Goal: Navigation & Orientation: Find specific page/section

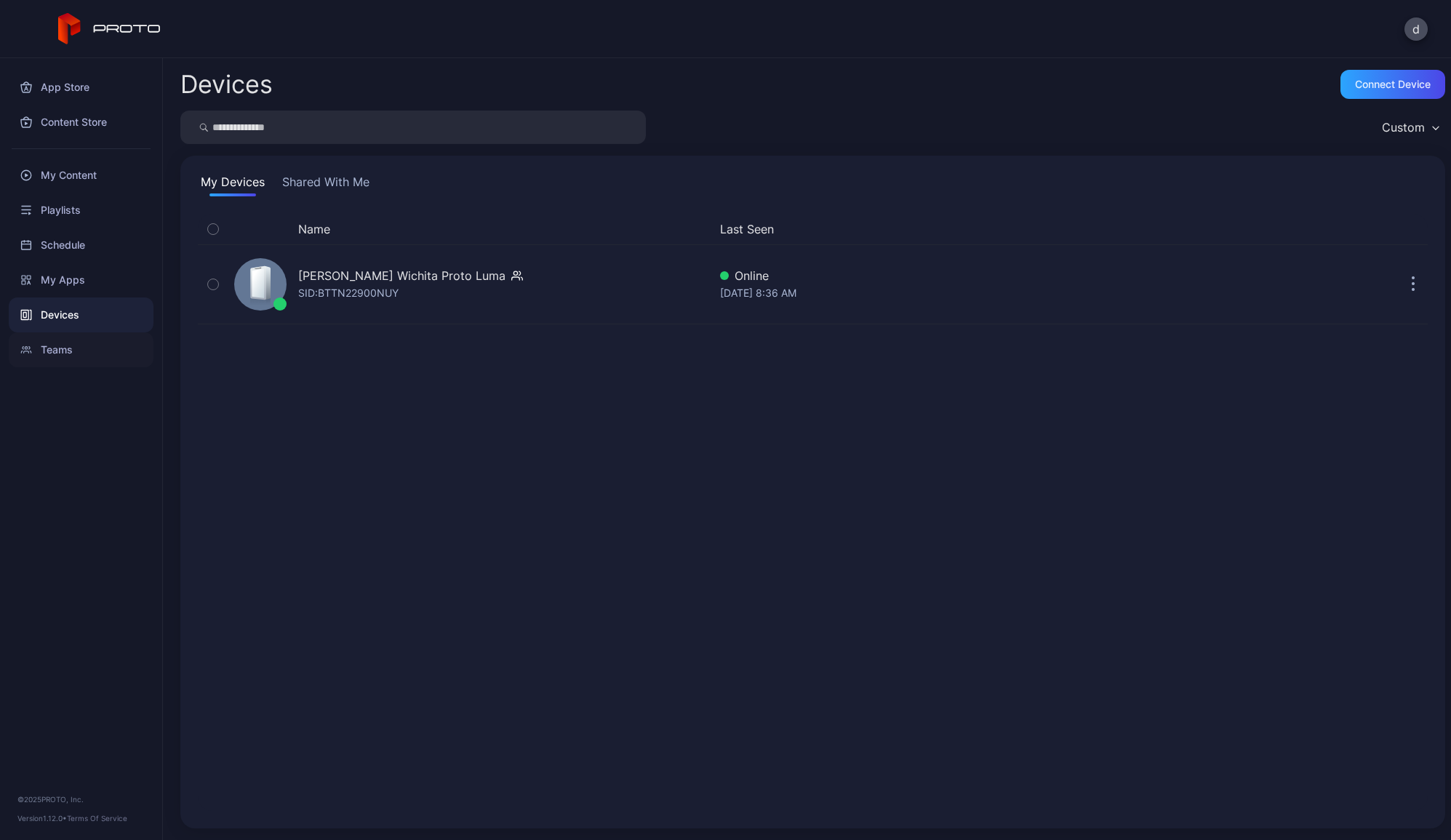
click at [105, 361] on div "Teams" at bounding box center [81, 350] width 145 height 35
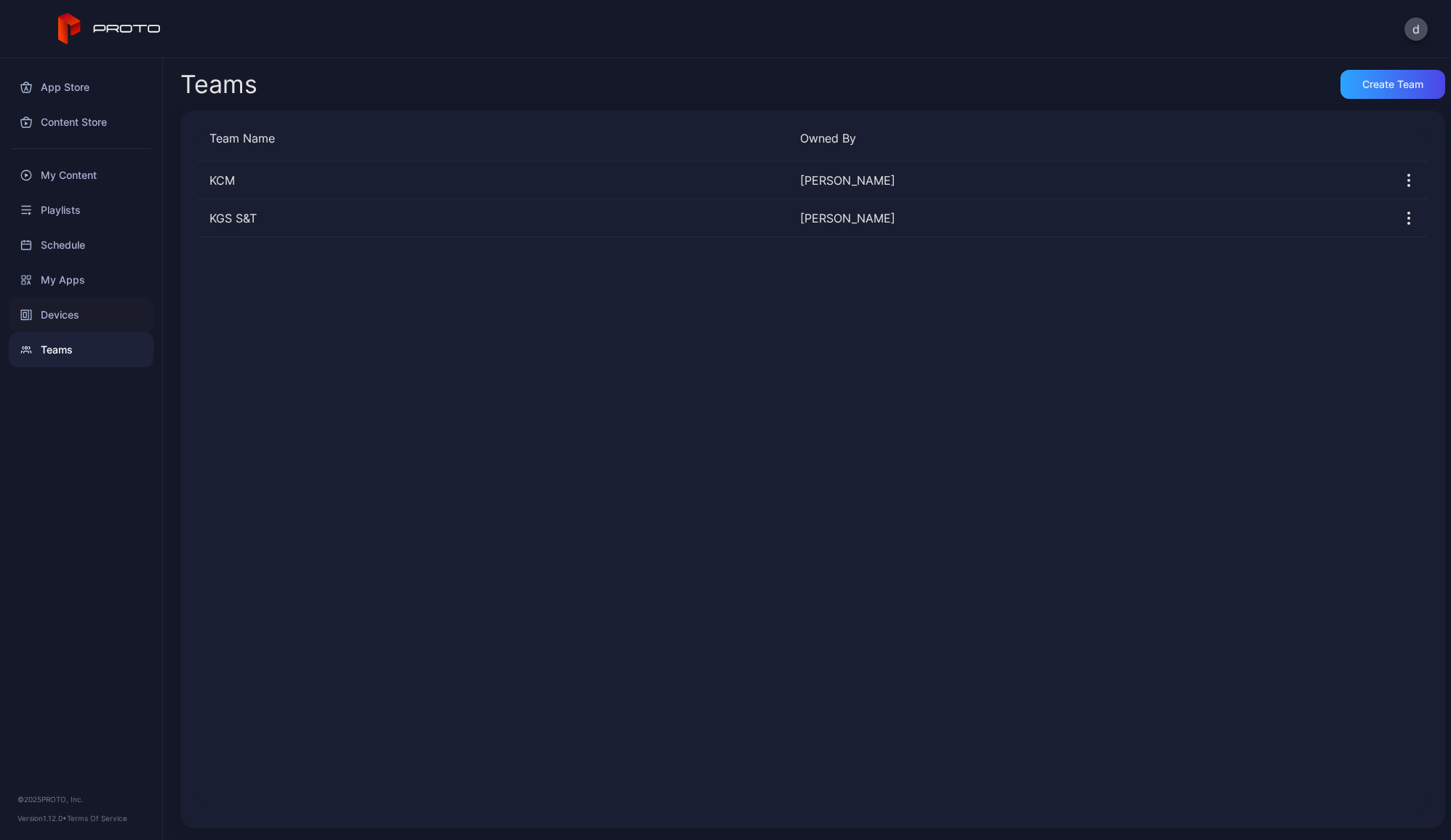
click at [93, 325] on div "Devices" at bounding box center [81, 315] width 145 height 35
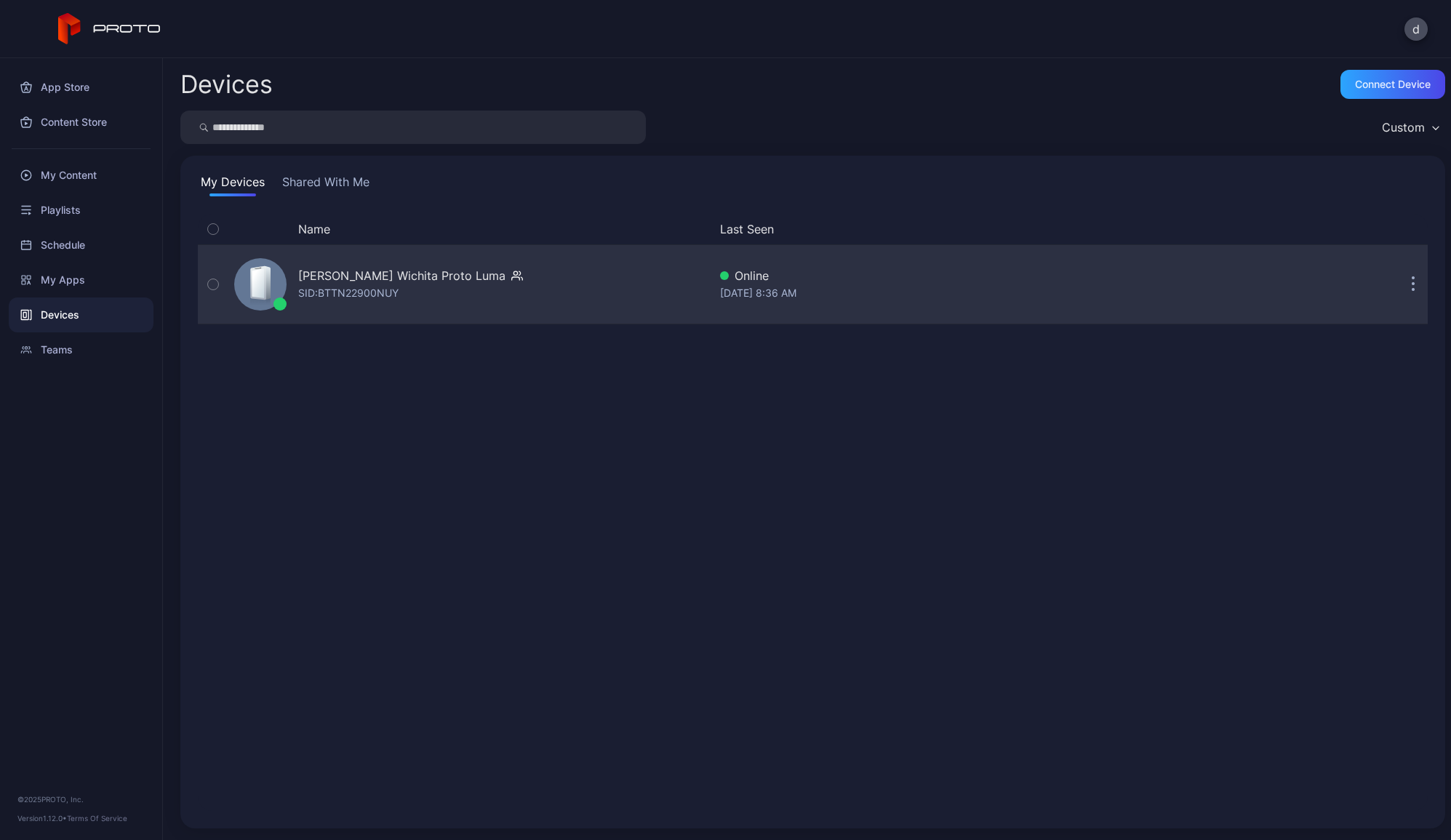
click at [416, 277] on div "[PERSON_NAME] Wichita Proto Luma" at bounding box center [402, 275] width 207 height 18
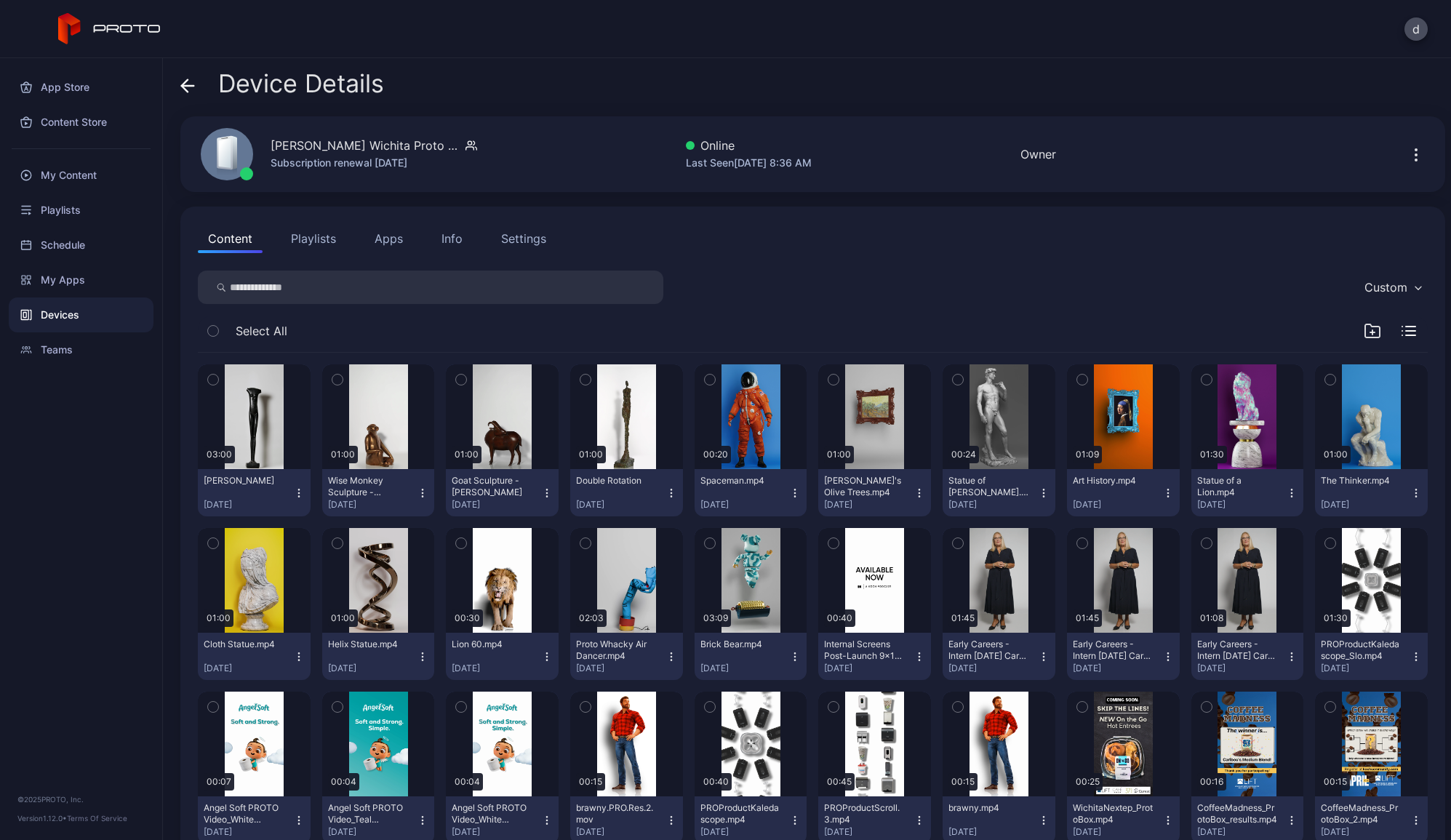
click at [389, 238] on button "Apps" at bounding box center [389, 238] width 49 height 29
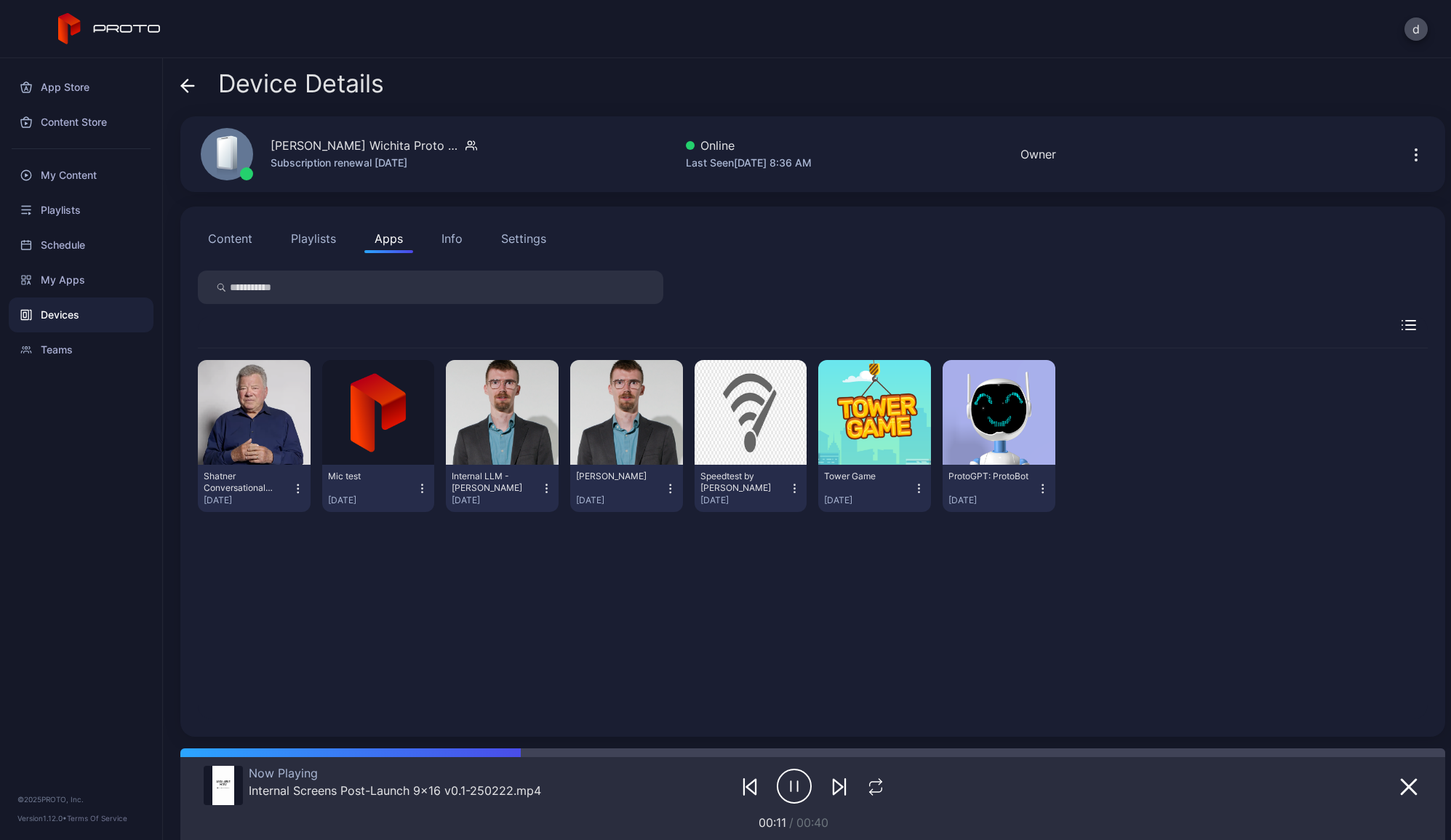
click at [240, 242] on button "Content" at bounding box center [230, 238] width 65 height 29
